Goal: Task Accomplishment & Management: Complete application form

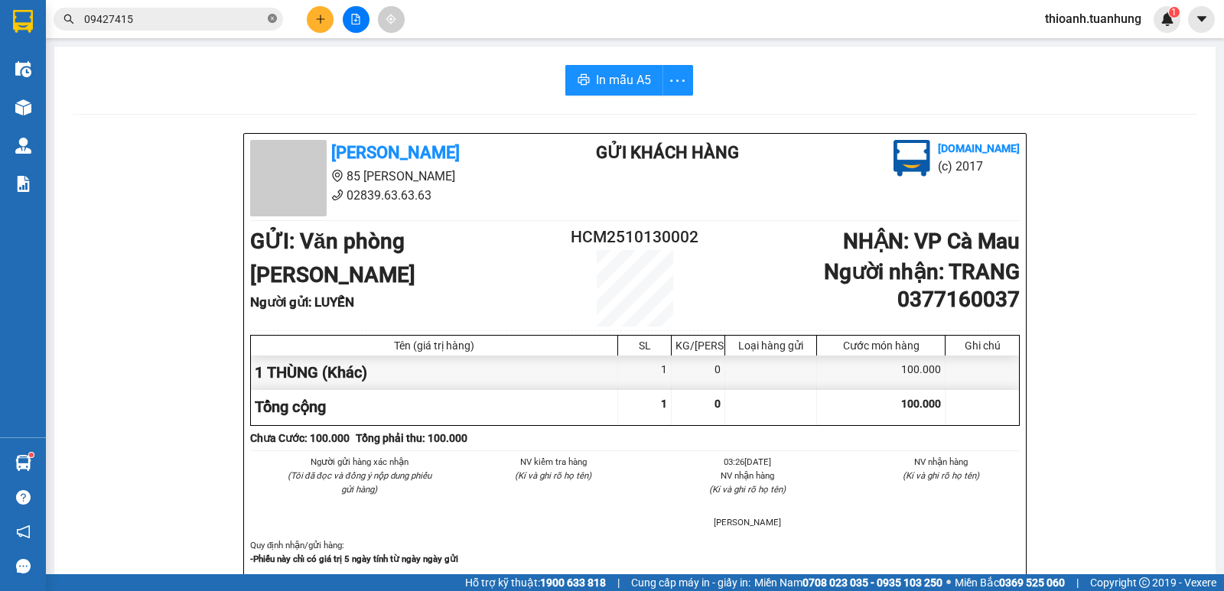
click at [275, 21] on icon "close-circle" at bounding box center [272, 18] width 9 height 9
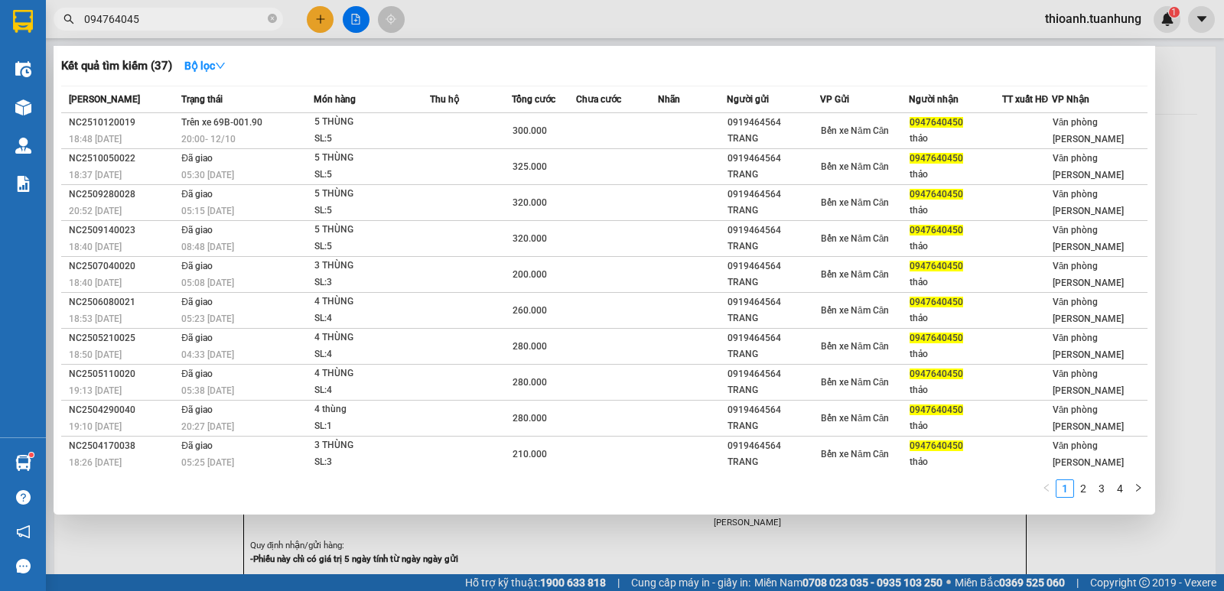
type input "0947640450"
click at [272, 18] on icon "close-circle" at bounding box center [272, 18] width 9 height 9
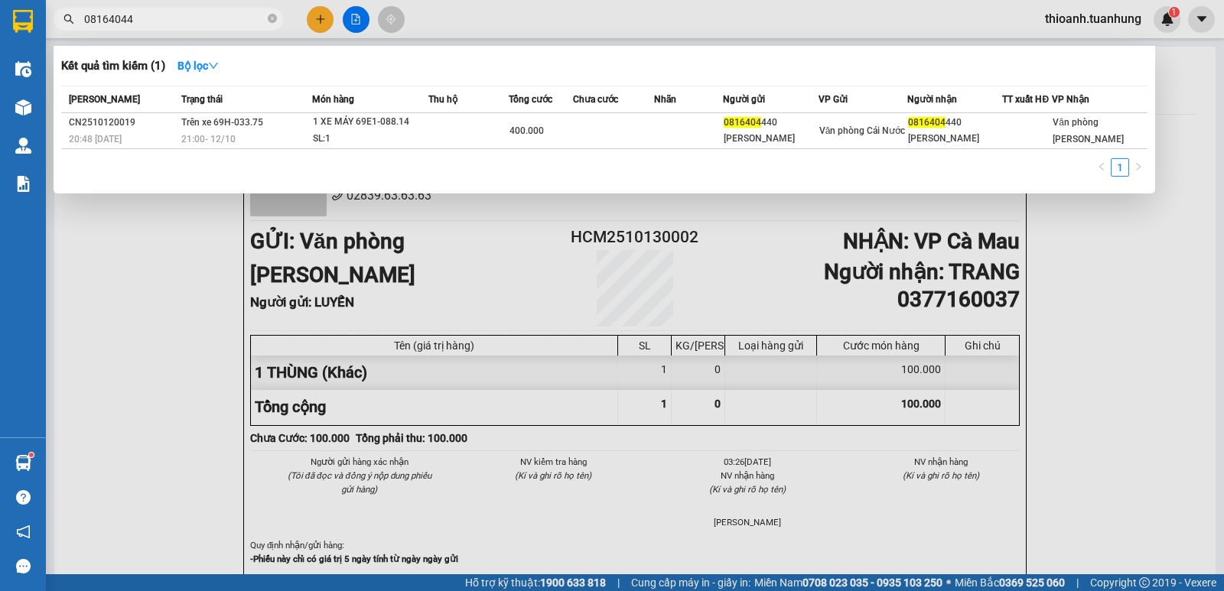
type input "081640444"
click at [272, 18] on icon "close-circle" at bounding box center [272, 18] width 9 height 9
type input "0"
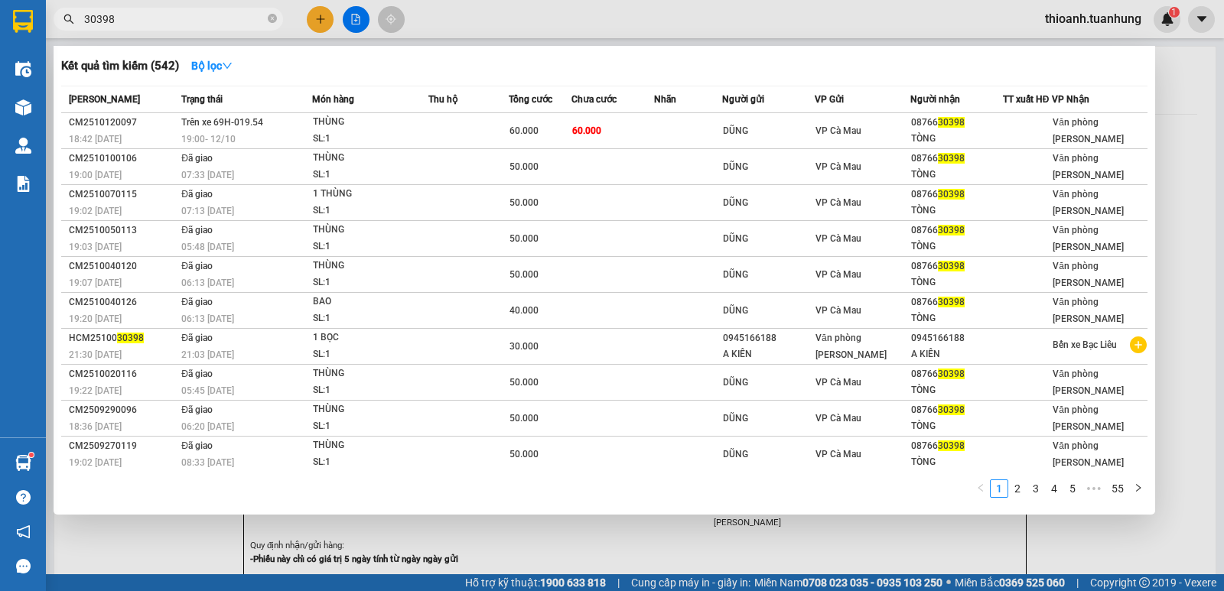
type input "30398"
click at [265, 17] on span "30398" at bounding box center [169, 19] width 230 height 23
click at [272, 23] on icon "close-circle" at bounding box center [272, 18] width 9 height 9
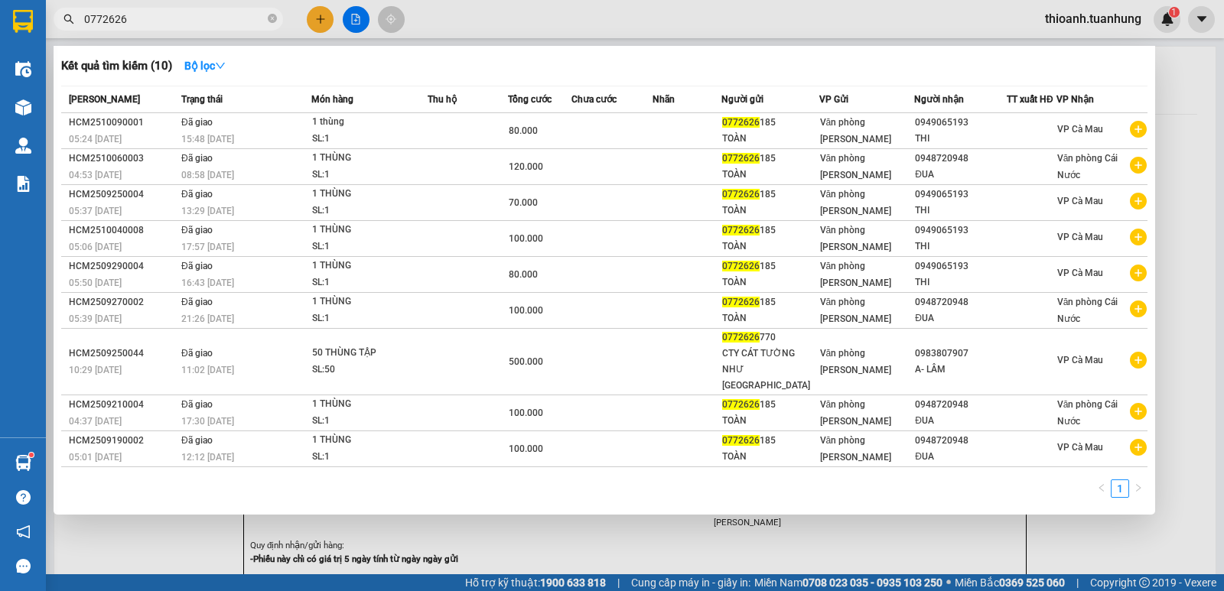
type input "0772626"
click at [316, 15] on div at bounding box center [612, 295] width 1224 height 591
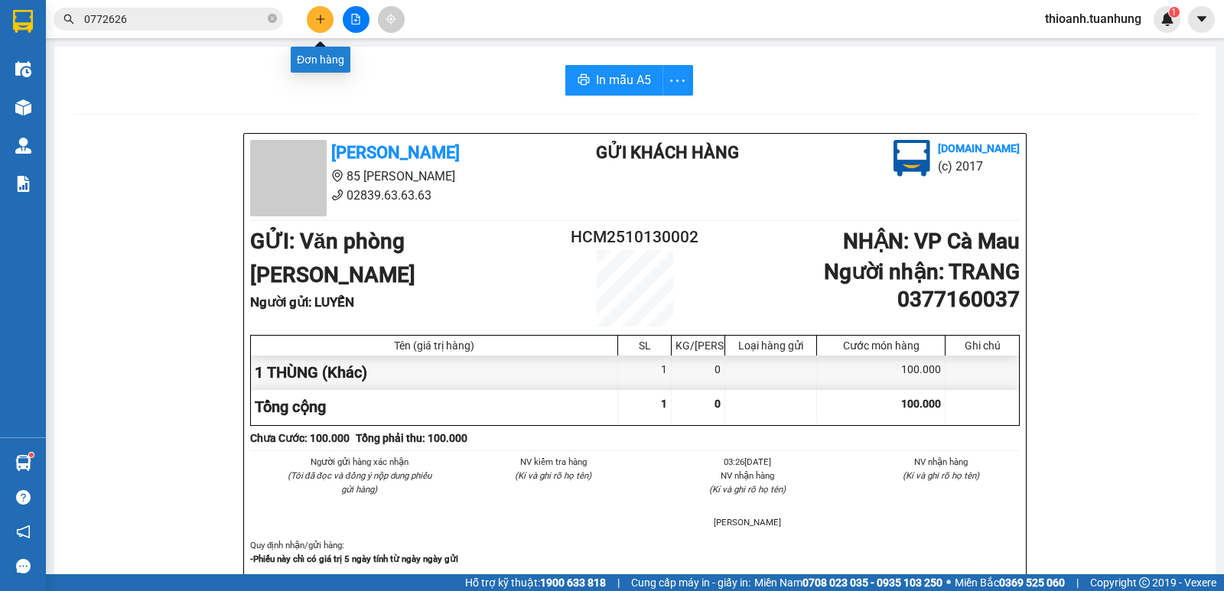
click at [315, 15] on icon "plus" at bounding box center [320, 19] width 11 height 11
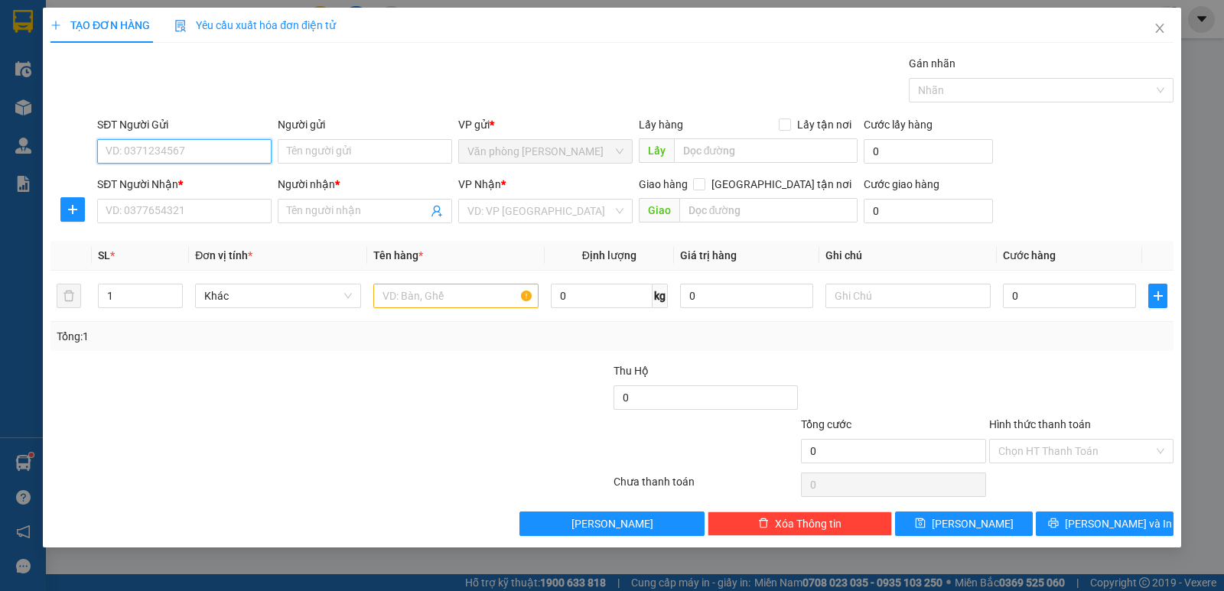
click at [135, 142] on input "SĐT Người Gửi" at bounding box center [184, 151] width 174 height 24
drag, startPoint x: 201, startPoint y: 172, endPoint x: 201, endPoint y: 184, distance: 11.5
click at [201, 174] on div "0772626185 - TOÀN" at bounding box center [184, 182] width 174 height 24
type input "0772626185"
type input "TOÀN"
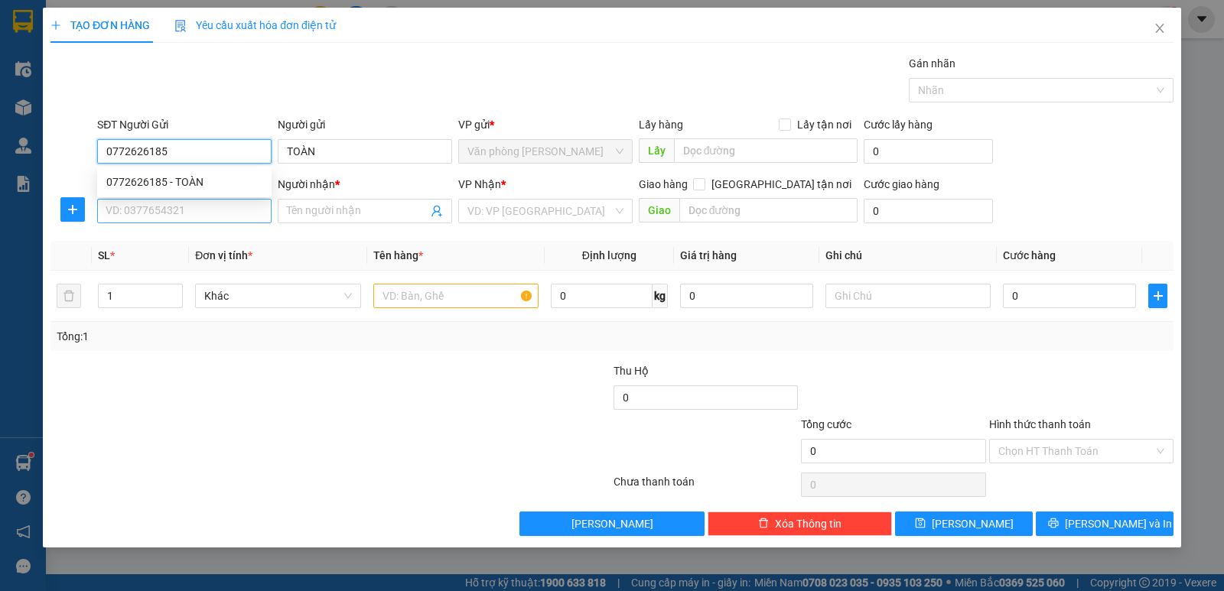
type input "0772626185"
drag, startPoint x: 191, startPoint y: 207, endPoint x: 191, endPoint y: 215, distance: 8.4
click at [191, 215] on input "SĐT Người Nhận *" at bounding box center [184, 211] width 174 height 24
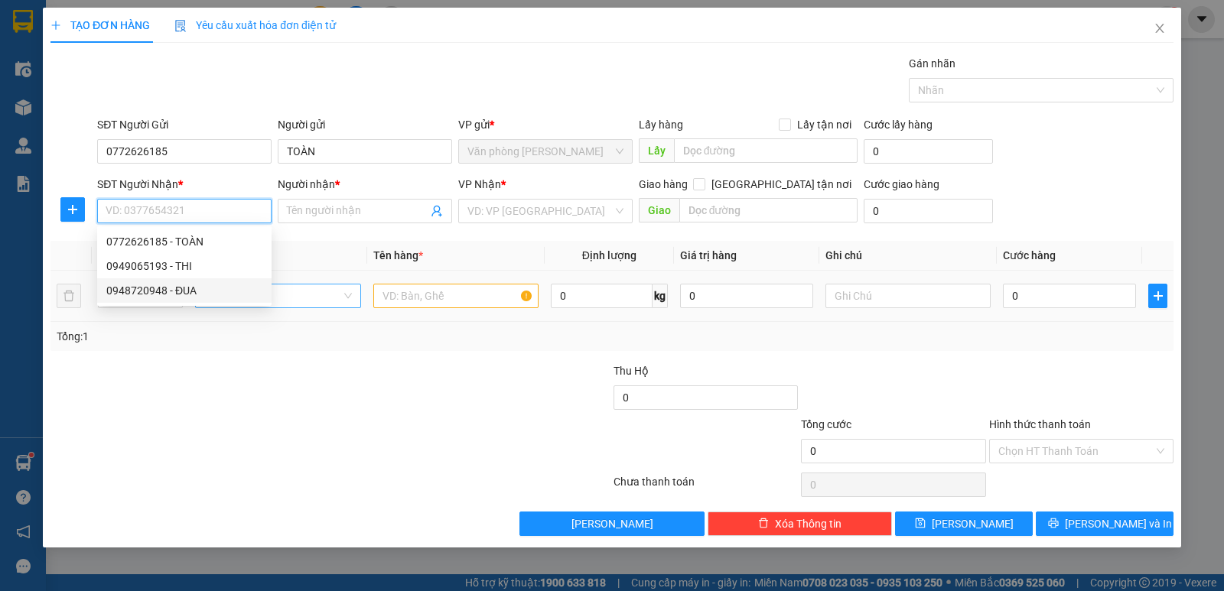
drag, startPoint x: 191, startPoint y: 295, endPoint x: 217, endPoint y: 291, distance: 26.4
click at [191, 295] on div "0948720948 - ĐUA" at bounding box center [184, 290] width 156 height 17
type input "0948720948"
type input "ĐUA"
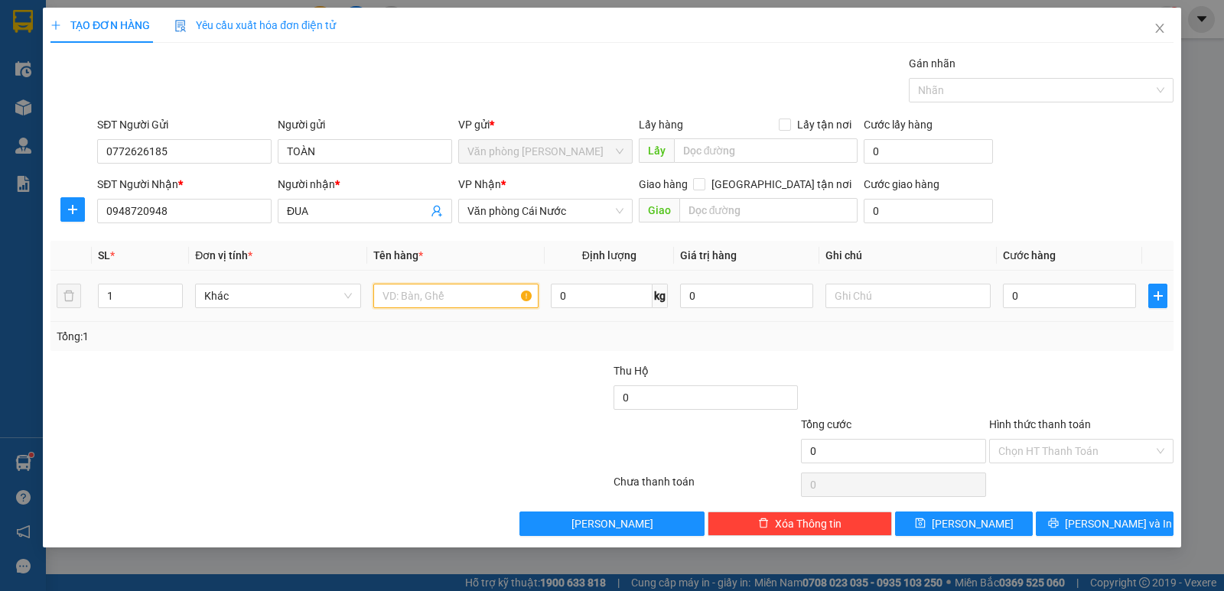
click at [415, 295] on input "text" at bounding box center [455, 296] width 165 height 24
click at [493, 208] on span "Văn phòng Cái Nước" at bounding box center [545, 211] width 156 height 23
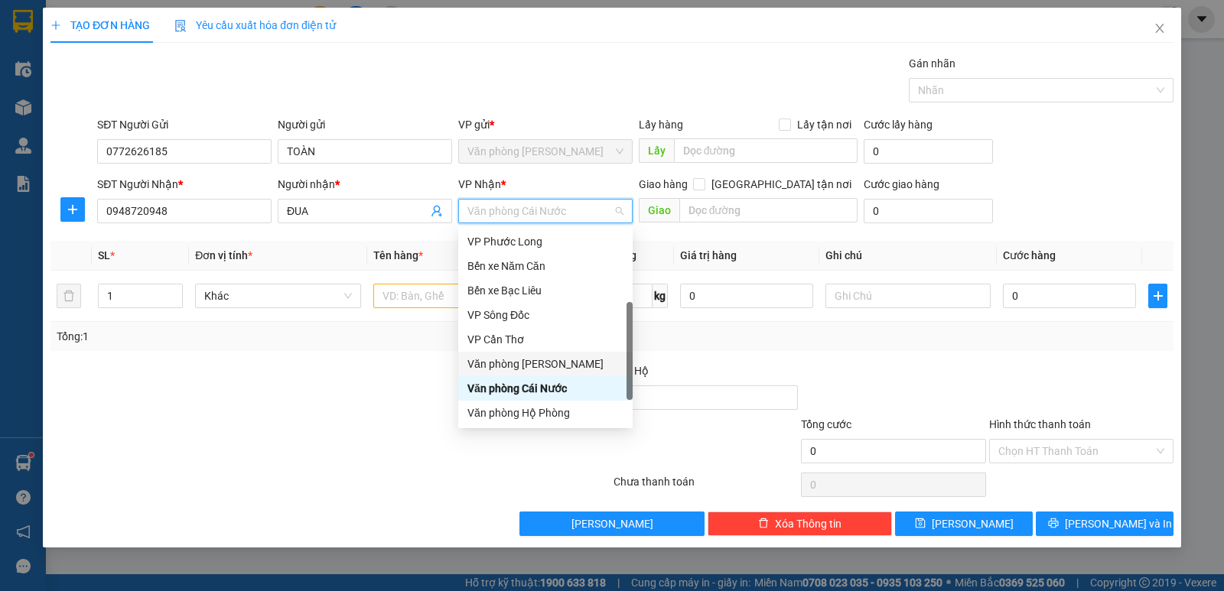
scroll to position [22, 0]
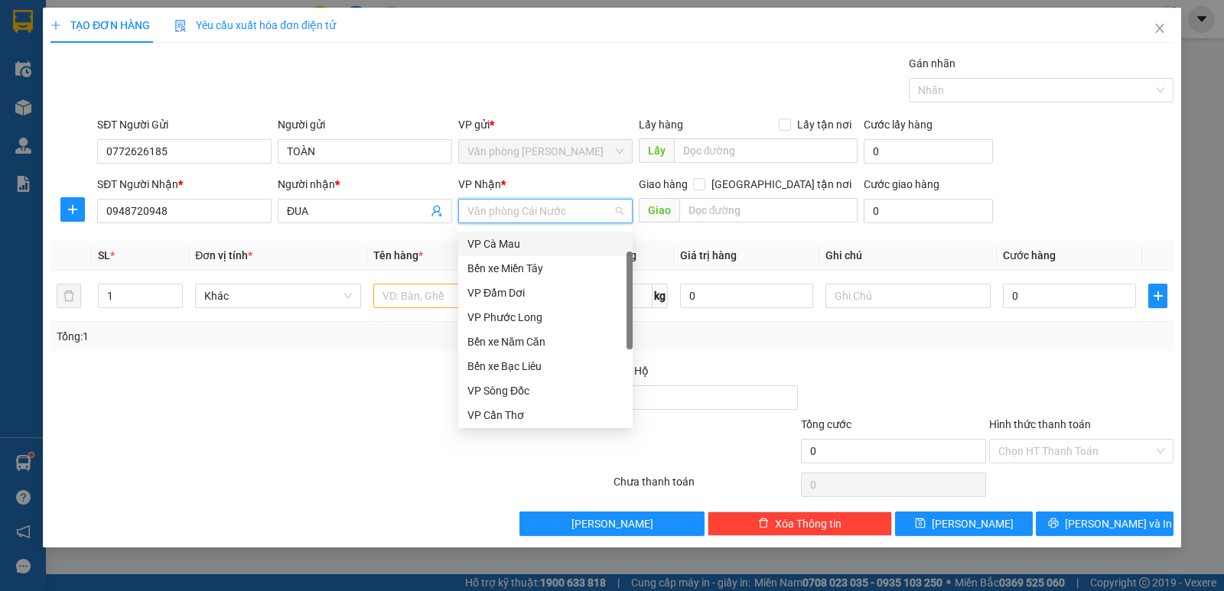
click at [508, 243] on div "VP Cà Mau" at bounding box center [545, 244] width 156 height 17
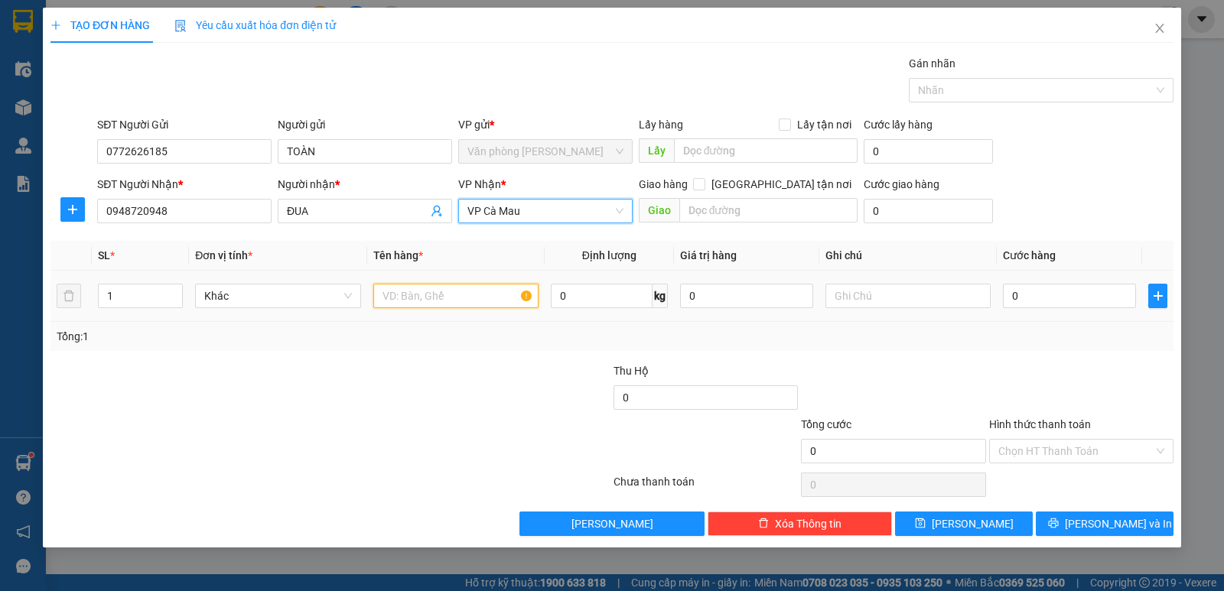
click at [402, 299] on input "text" at bounding box center [455, 296] width 165 height 24
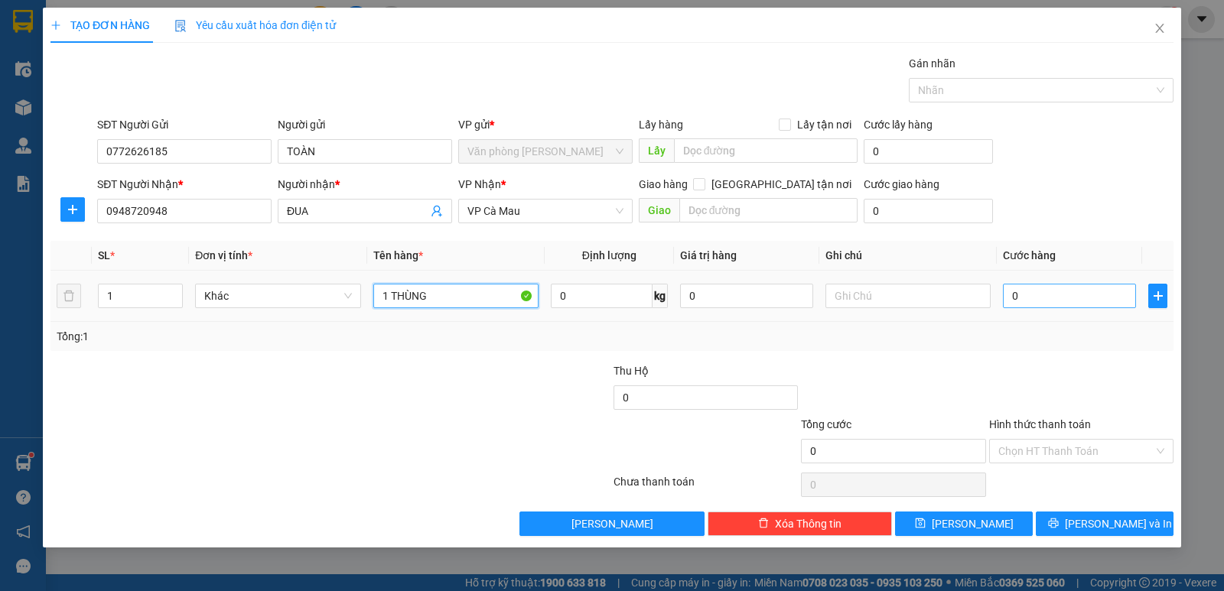
type input "1 THÙNG"
click at [1089, 294] on input "0" at bounding box center [1069, 296] width 133 height 24
type input "9"
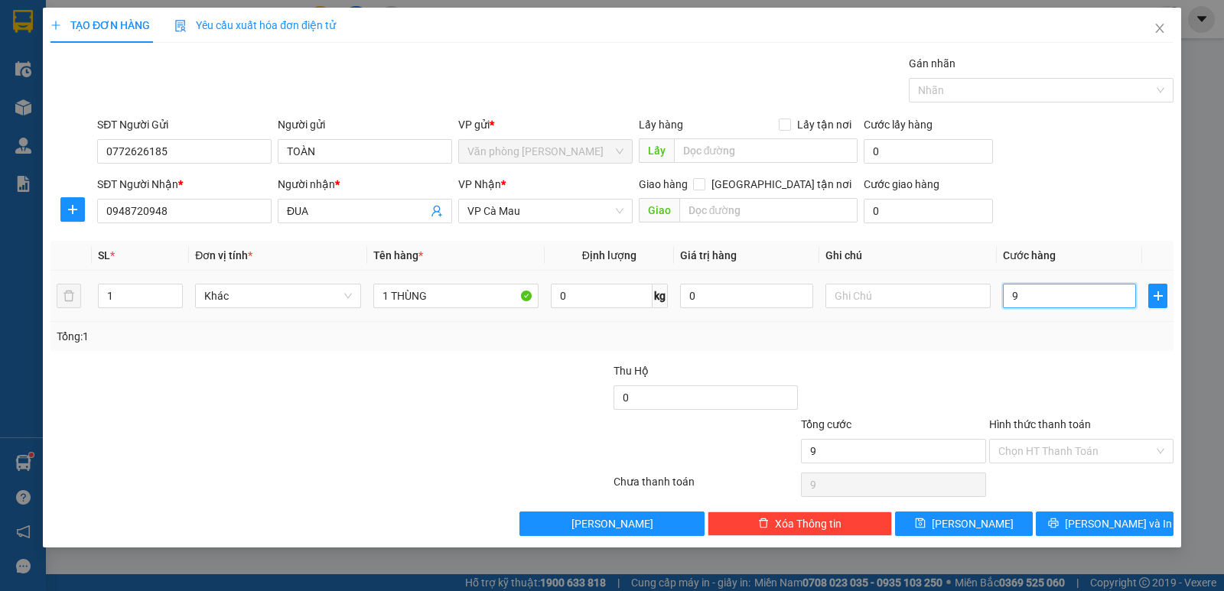
type input "90"
type input "90.000"
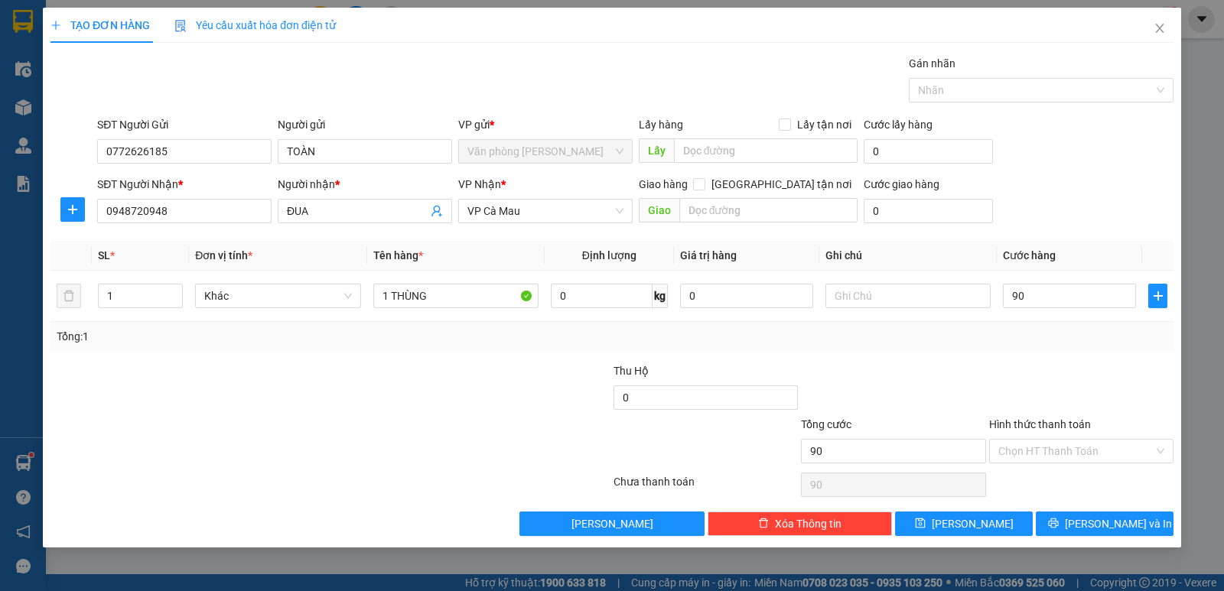
type input "90.000"
click at [942, 404] on div at bounding box center [893, 390] width 187 height 54
click at [1094, 524] on span "[PERSON_NAME] và In" at bounding box center [1118, 524] width 107 height 17
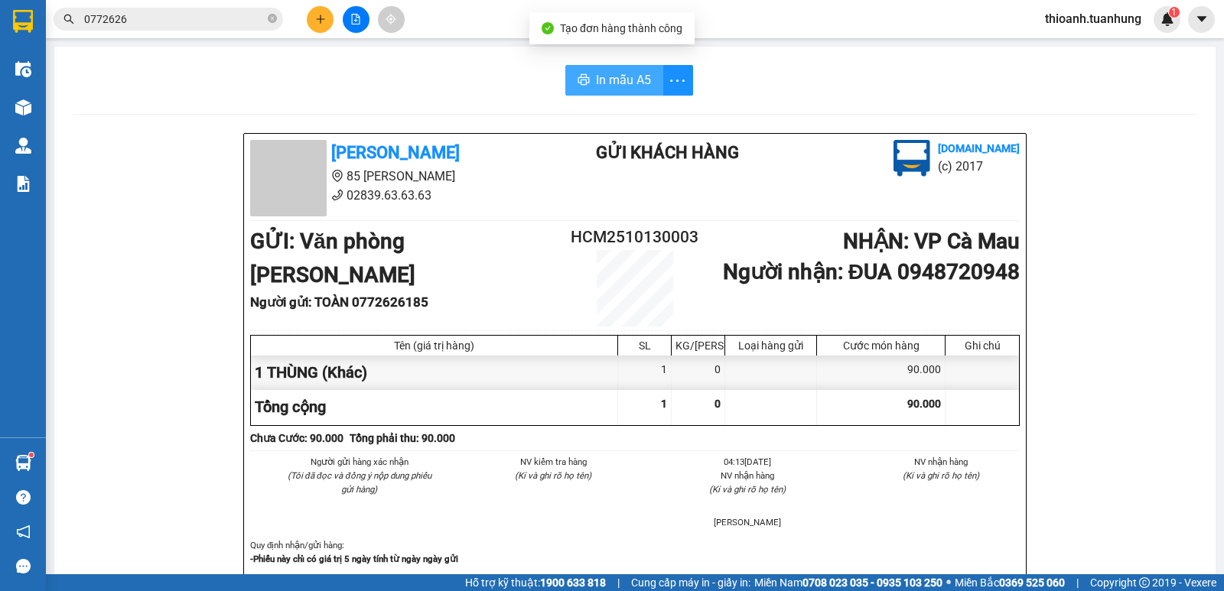
click at [605, 82] on span "In mẫu A5" at bounding box center [623, 79] width 55 height 19
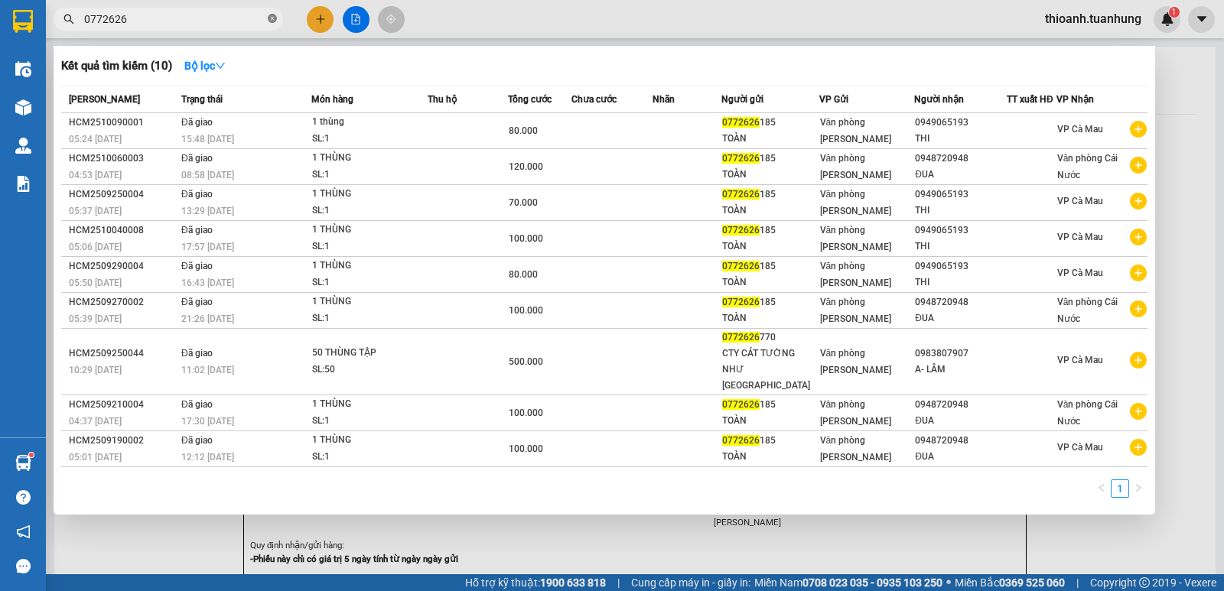
click at [275, 15] on icon "close-circle" at bounding box center [272, 18] width 9 height 9
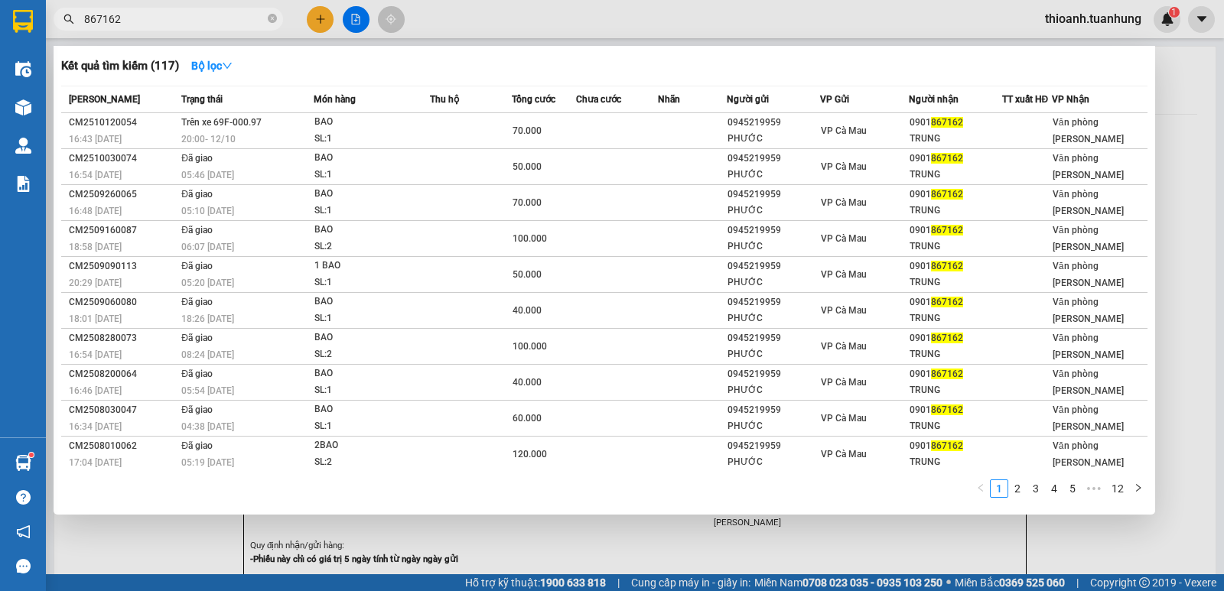
type input "867162"
